Goal: Obtain resource: Obtain resource

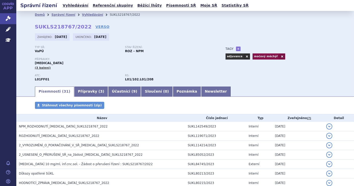
scroll to position [316, 0]
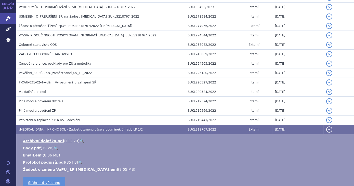
scroll to position [247, 0]
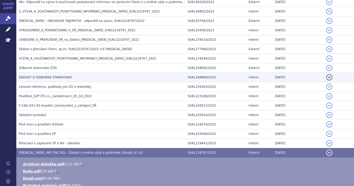
click at [95, 77] on h3 "ŽÁDOST O ODBORNÉ STANOVISKO" at bounding box center [102, 77] width 166 height 5
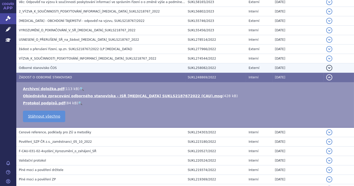
drag, startPoint x: 55, startPoint y: 64, endPoint x: 59, endPoint y: 67, distance: 4.9
click at [55, 65] on h3 "Odborné stanovisko ČOS" at bounding box center [102, 67] width 166 height 5
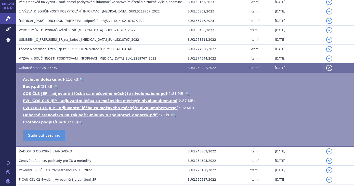
click at [185, 92] on link "🔍" at bounding box center [187, 94] width 4 height 4
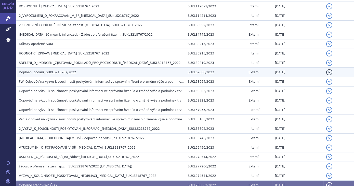
scroll to position [131, 0]
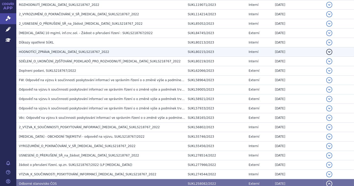
click at [70, 53] on span "HODNOTÍCÍ_ZPRÁVA_[MEDICAL_DATA]_SUKLS218767_2022" at bounding box center [64, 52] width 90 height 4
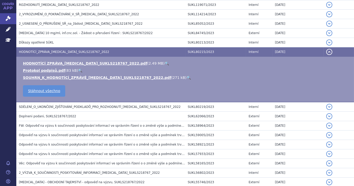
click at [165, 64] on link "🔍" at bounding box center [167, 63] width 4 height 4
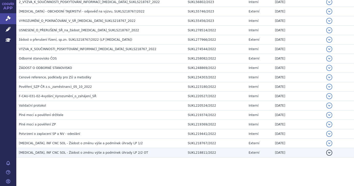
click at [79, 151] on span "[MEDICAL_DATA], INF CNC SOL - Žádost o změnu výše a podmínek úhrady LP 2/2 OT" at bounding box center [83, 153] width 129 height 4
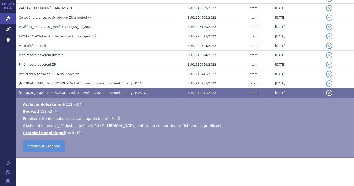
scroll to position [316, 0]
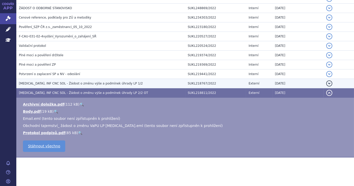
click at [87, 84] on h3 "[MEDICAL_DATA], INF CNC SOL - Žádost o změnu výše a podmínek úhrady LP 1/2" at bounding box center [102, 83] width 166 height 5
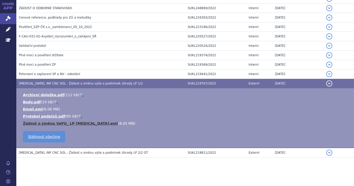
click at [77, 122] on link "Žádost o změnu VaPU_ LP [MEDICAL_DATA].eml" at bounding box center [70, 123] width 95 height 4
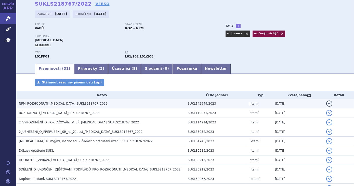
scroll to position [46, 0]
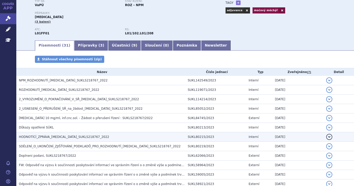
click at [120, 137] on h3 "HODNOTÍCÍ_ZPRÁVA_[MEDICAL_DATA]_SUKLS218767_2022" at bounding box center [102, 136] width 166 height 5
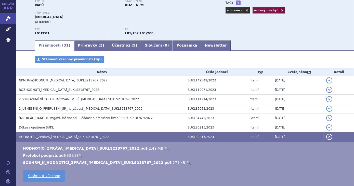
click at [165, 148] on link "🔍" at bounding box center [167, 148] width 4 height 4
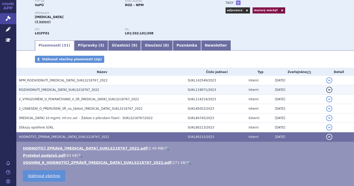
click at [60, 91] on span "ROZHODNUTÍ_[MEDICAL_DATA]_SUKLS218767_2022" at bounding box center [59, 90] width 80 height 4
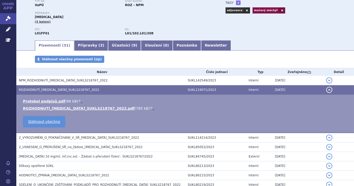
click at [150, 108] on link "🔍" at bounding box center [152, 108] width 4 height 4
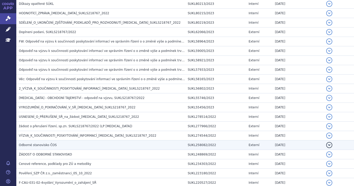
scroll to position [295, 0]
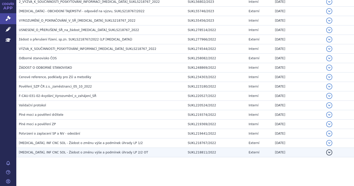
click at [187, 148] on td "SUKL218811/2022" at bounding box center [215, 152] width 61 height 9
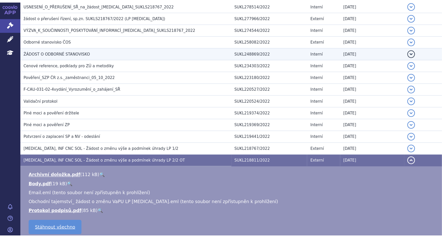
scroll to position [303, 0]
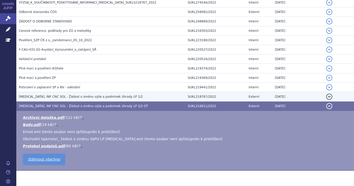
click at [120, 92] on td "[MEDICAL_DATA], INF CNC SOL - Žádost o změnu výše a podmínek úhrady LP 1/2" at bounding box center [100, 96] width 169 height 9
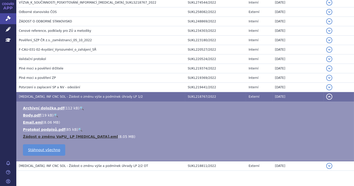
click at [78, 137] on link "Žádost o změnu VaPU_ LP [MEDICAL_DATA].eml" at bounding box center [70, 137] width 95 height 4
click at [82, 136] on link "Žádost o změnu VaPU_ LP [MEDICAL_DATA].eml" at bounding box center [70, 137] width 95 height 4
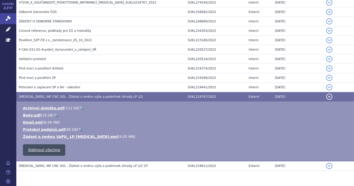
click at [45, 151] on link "Stáhnout všechno" at bounding box center [44, 149] width 42 height 11
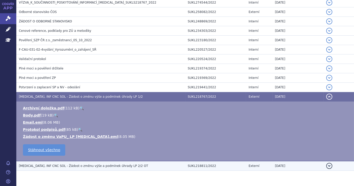
click at [129, 166] on h3 "[MEDICAL_DATA], INF CNC SOL - Žádost o změnu výše a podmínek úhrady LP 2/2 OT" at bounding box center [102, 166] width 166 height 5
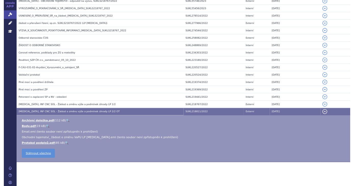
scroll to position [265, 0]
